Goal: Transaction & Acquisition: Purchase product/service

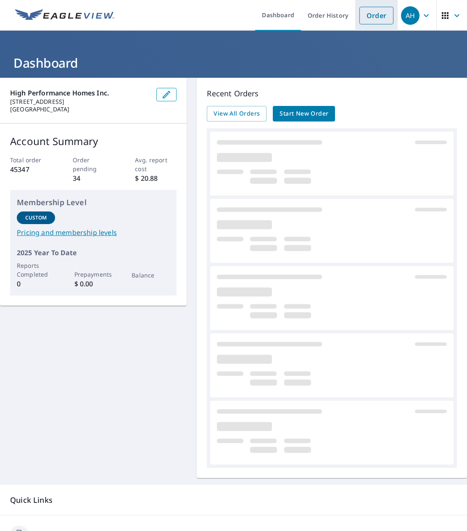
click at [368, 17] on link "Order" at bounding box center [377, 16] width 34 height 18
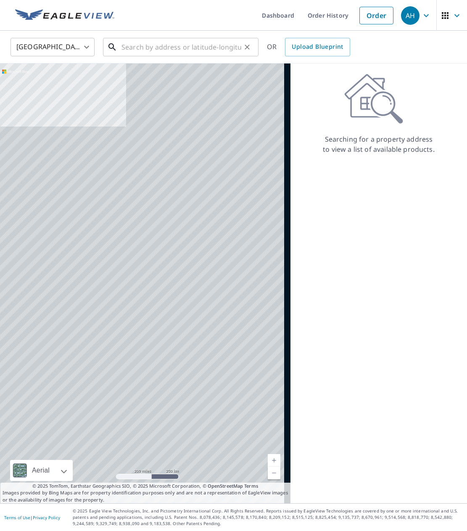
click at [192, 51] on input "text" at bounding box center [182, 47] width 120 height 24
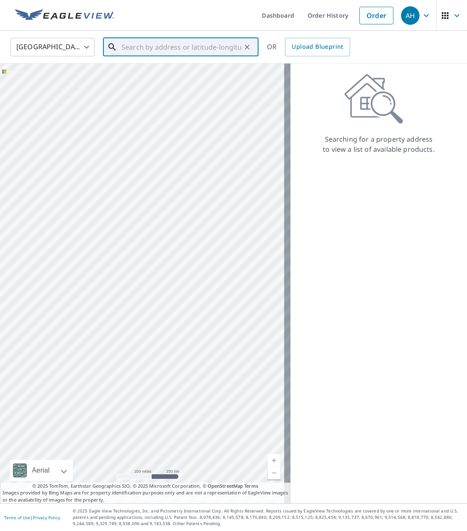
paste input "[STREET_ADDRESS][PERSON_NAME]"
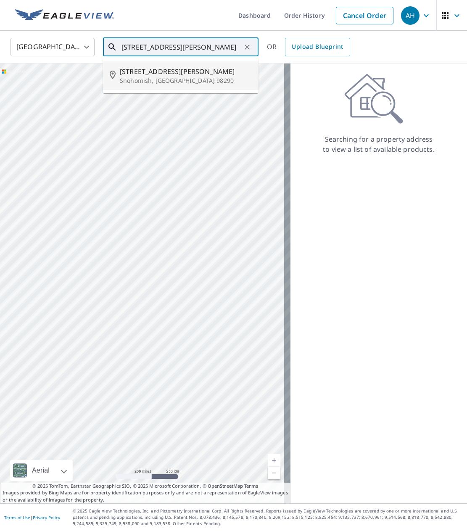
click at [171, 74] on span "[STREET_ADDRESS][PERSON_NAME]" at bounding box center [186, 71] width 132 height 10
type input "[STREET_ADDRESS][PERSON_NAME]"
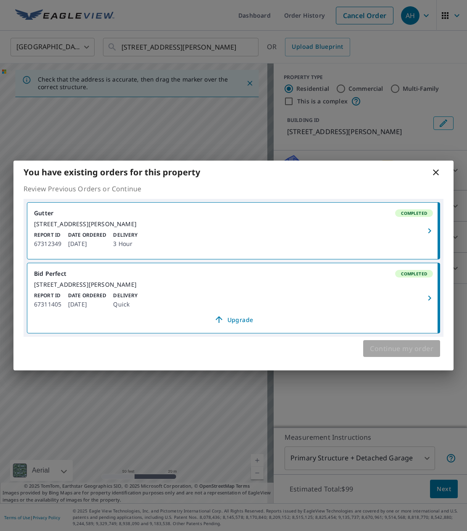
click at [407, 355] on span "Continue my order" at bounding box center [402, 349] width 64 height 12
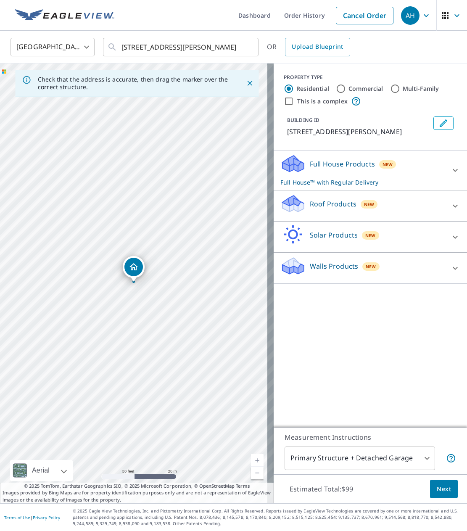
click at [136, 272] on div "Dropped pin, building 1, Residential property, 1635 Ludwig Rd Snohomish, WA 982…" at bounding box center [134, 267] width 19 height 19
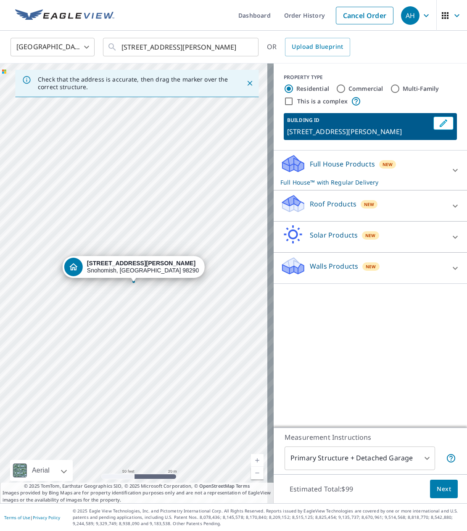
click at [444, 196] on div "Roof Products New" at bounding box center [371, 206] width 180 height 24
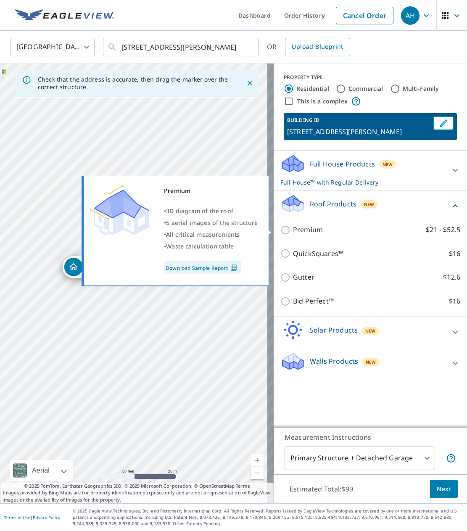
click at [313, 229] on p "Premium" at bounding box center [308, 230] width 30 height 11
click at [293, 229] on input "Premium $21 - $52.5" at bounding box center [287, 230] width 13 height 10
checkbox input "true"
checkbox input "false"
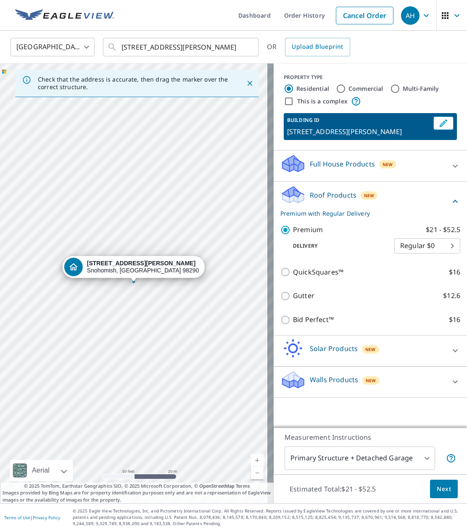
click at [423, 249] on body "AH AH Dashboard Order History Cancel Order AH [GEOGRAPHIC_DATA] [GEOGRAPHIC_DAT…" at bounding box center [233, 265] width 467 height 531
click at [432, 274] on li "3 Hour $31.5" at bounding box center [421, 276] width 66 height 15
type input "7"
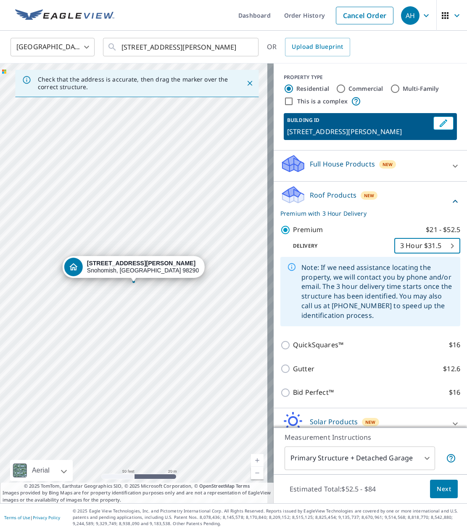
click at [438, 488] on span "Next" at bounding box center [444, 489] width 14 height 11
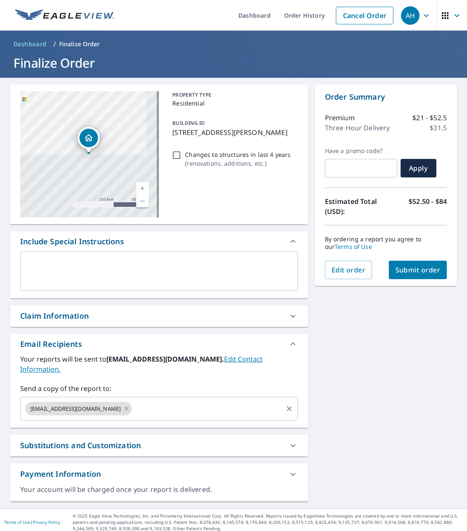
click at [133, 404] on input "text" at bounding box center [207, 409] width 148 height 16
paste input "<[PERSON_NAME][EMAIL_ADDRESS][DOMAIN_NAME]"
type input "<[PERSON_NAME][EMAIL_ADDRESS][DOMAIN_NAME]"
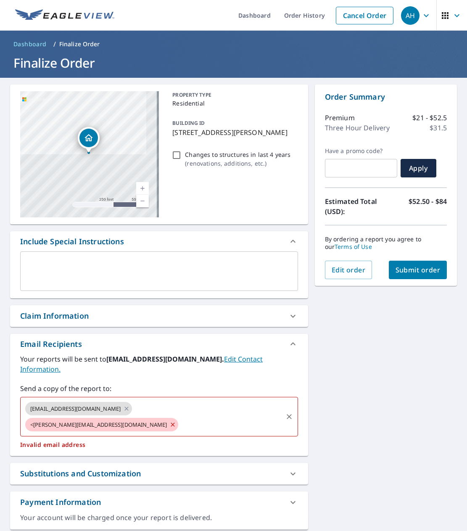
click at [170, 420] on icon at bounding box center [173, 424] width 7 height 9
checkbox input "true"
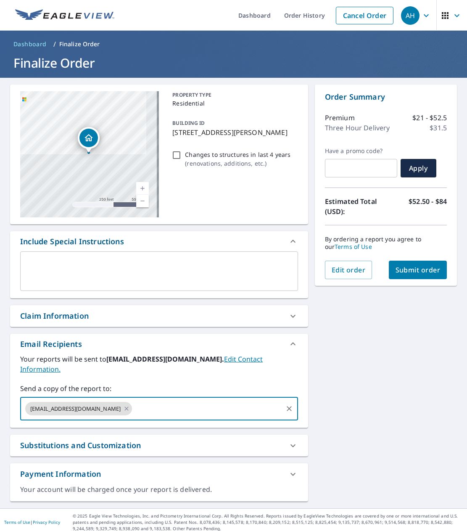
paste input "<[PERSON_NAME][EMAIL_ADDRESS][DOMAIN_NAME]"
click at [133, 401] on input "<[PERSON_NAME][EMAIL_ADDRESS][DOMAIN_NAME]" at bounding box center [207, 409] width 148 height 16
type input "[PERSON_NAME][EMAIL_ADDRESS][DOMAIN_NAME]"
click at [170, 401] on input "[PERSON_NAME][EMAIL_ADDRESS][DOMAIN_NAME]" at bounding box center [207, 409] width 148 height 16
checkbox input "true"
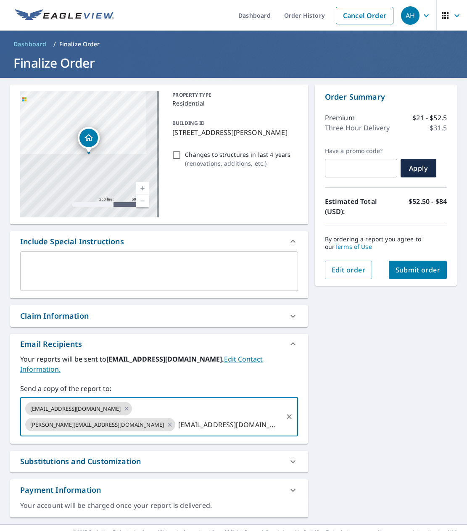
type input "[EMAIL_ADDRESS][DOMAIN_NAME]"
click at [391, 362] on div "[STREET_ADDRESS][PERSON_NAME] Aerial Road A standard road map Aerial A detailed…" at bounding box center [233, 301] width 467 height 447
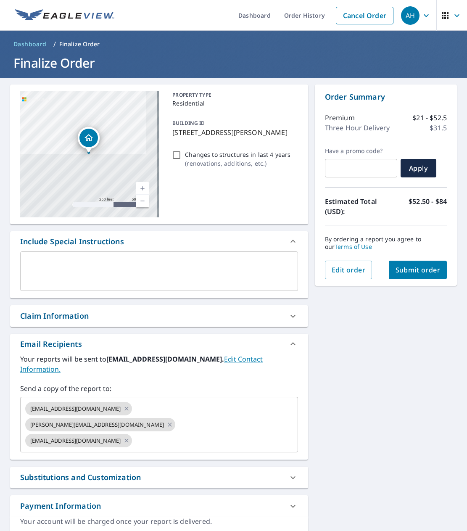
click at [396, 274] on span "Submit order" at bounding box center [418, 270] width 45 height 9
checkbox input "true"
